Goal: Task Accomplishment & Management: Use online tool/utility

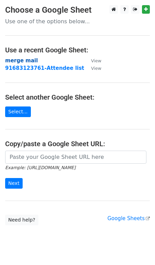
click at [26, 63] on strong "merge mail" at bounding box center [21, 60] width 33 height 6
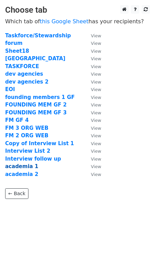
click at [30, 168] on strong "academia 1" at bounding box center [21, 166] width 33 height 6
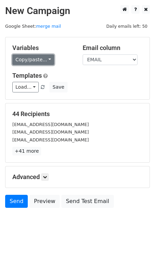
click at [32, 61] on link "Copy/paste..." at bounding box center [33, 59] width 42 height 11
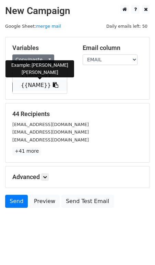
click at [31, 87] on link "{{NAME}}" at bounding box center [40, 85] width 54 height 11
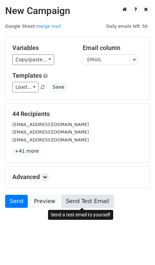
click at [84, 200] on link "Send Test Email" at bounding box center [87, 201] width 52 height 13
click at [74, 203] on link "Send Test Email" at bounding box center [87, 201] width 52 height 13
